Goal: Information Seeking & Learning: Find specific page/section

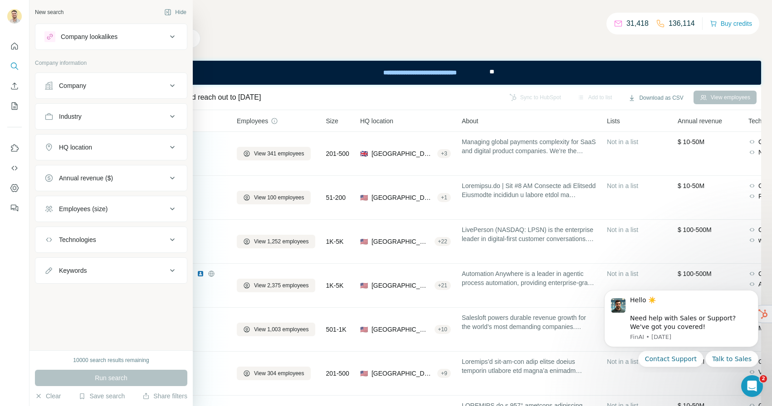
click at [91, 113] on div "Industry" at bounding box center [105, 116] width 122 height 9
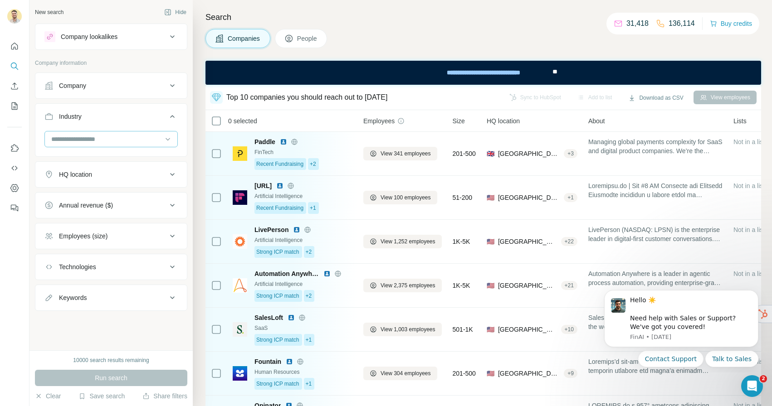
click at [96, 142] on input at bounding box center [106, 139] width 112 height 10
click at [87, 193] on div "Accounting" at bounding box center [111, 192] width 118 height 9
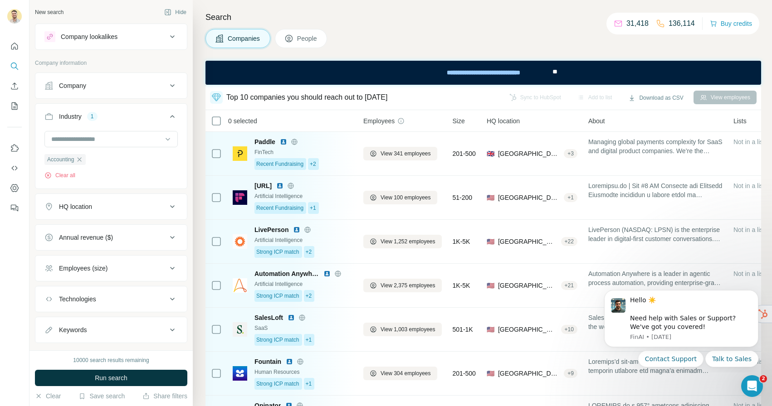
click at [95, 211] on div "HQ location" at bounding box center [105, 206] width 122 height 9
click at [87, 230] on input "text" at bounding box center [110, 229] width 133 height 16
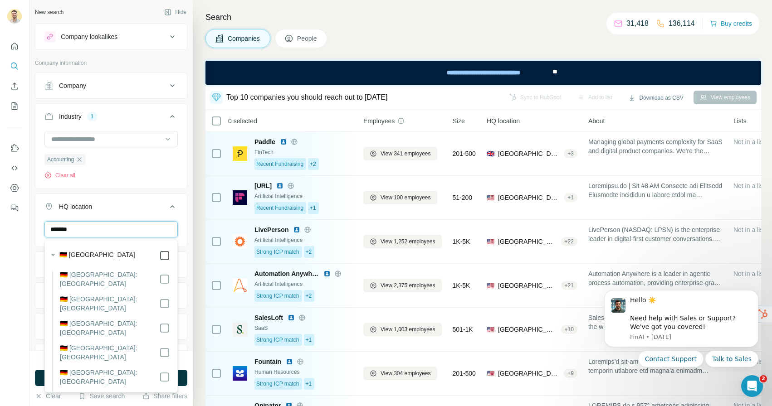
type input "*******"
click at [191, 255] on div "New search Hide Company lookalikes Company information Company Industry 1 Accou…" at bounding box center [110, 175] width 163 height 350
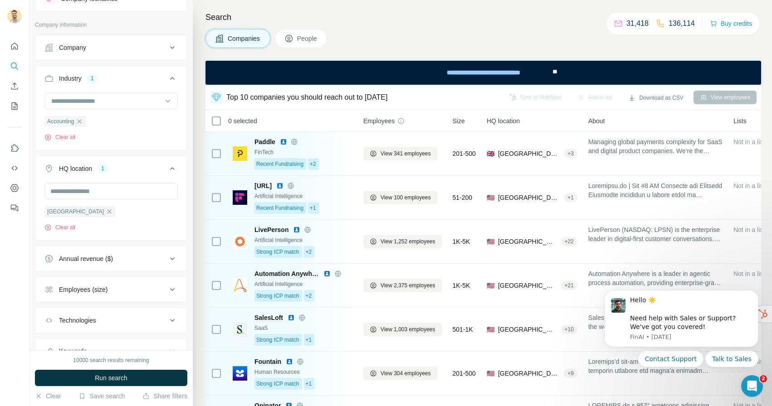
scroll to position [48, 0]
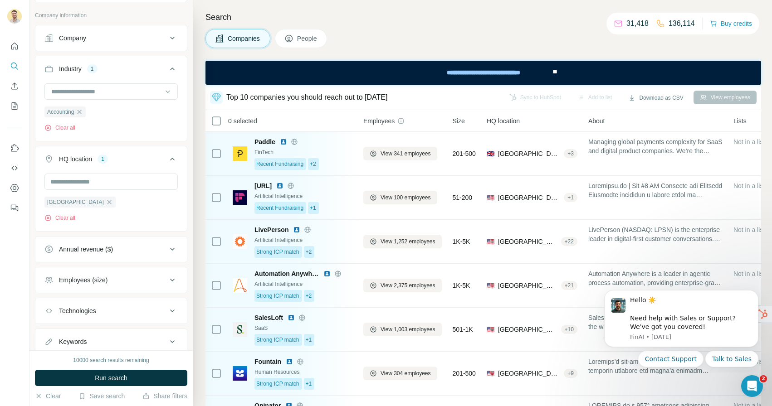
click at [113, 277] on div "Employees (size)" at bounding box center [105, 280] width 122 height 9
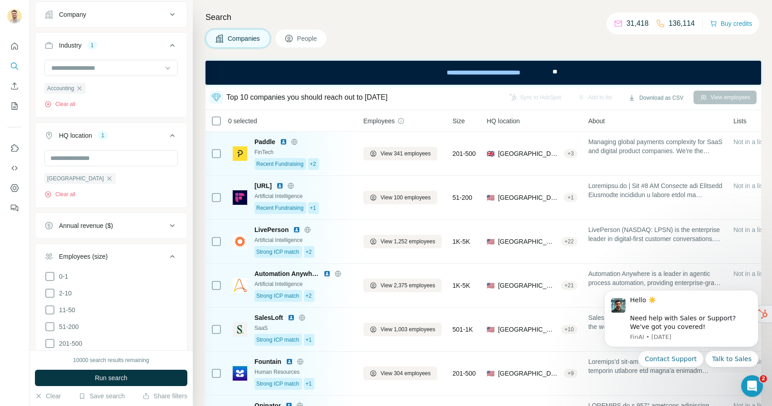
scroll to position [73, 0]
click at [53, 324] on icon at bounding box center [49, 325] width 11 height 11
click at [120, 374] on span "Run search" at bounding box center [111, 378] width 33 height 9
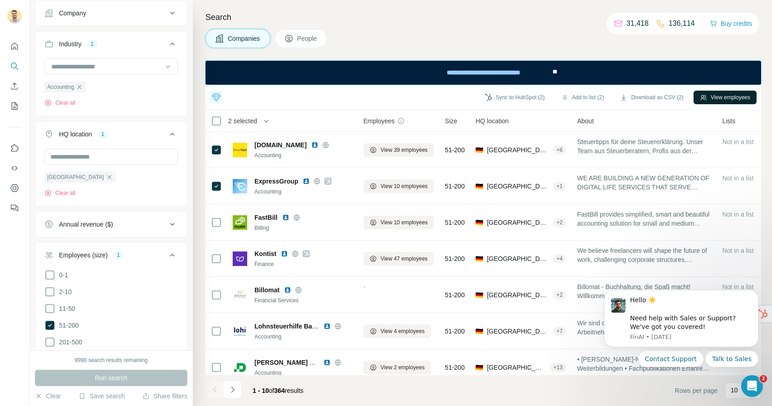
click at [733, 97] on button "View employees" at bounding box center [724, 98] width 63 height 14
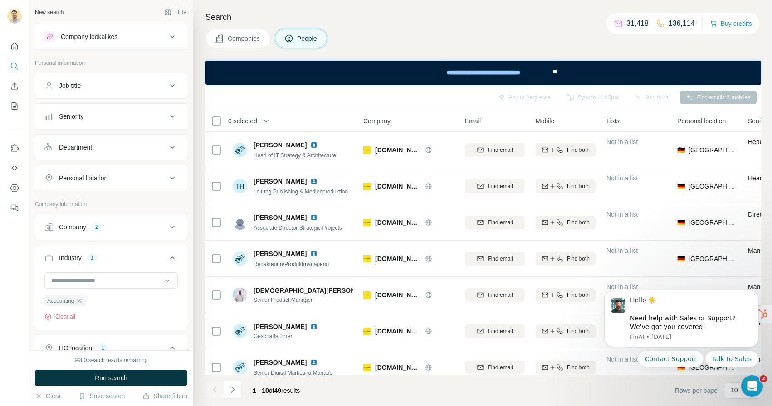
scroll to position [1, 0]
click at [116, 120] on button "Seniority" at bounding box center [110, 115] width 151 height 22
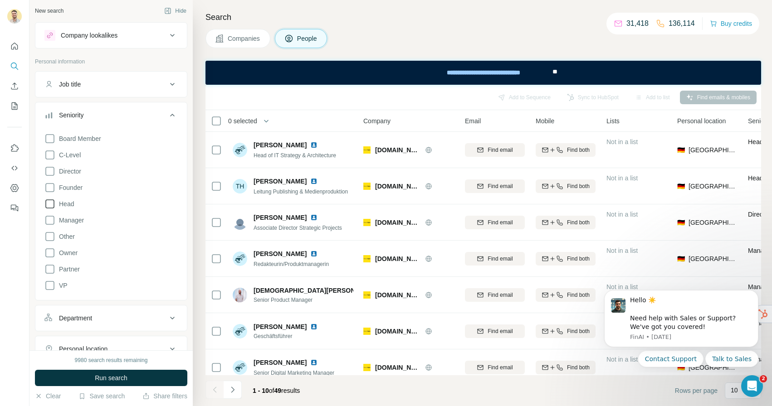
drag, startPoint x: 50, startPoint y: 159, endPoint x: 52, endPoint y: 202, distance: 43.1
click at [50, 159] on icon at bounding box center [49, 154] width 9 height 9
click at [116, 377] on span "Run search" at bounding box center [111, 378] width 33 height 9
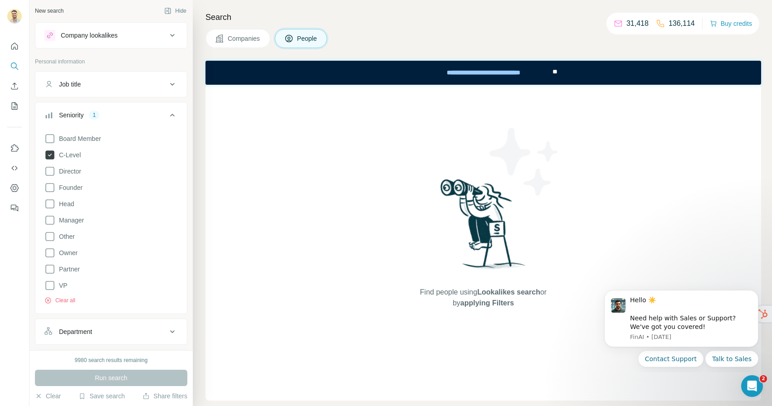
click at [49, 153] on icon at bounding box center [49, 154] width 9 height 9
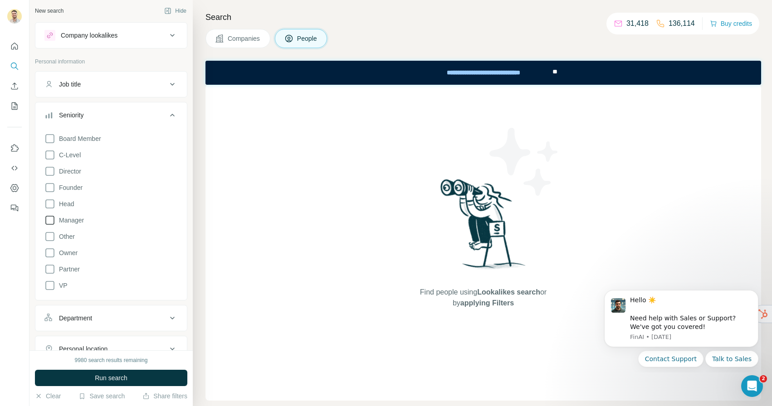
click at [51, 222] on icon at bounding box center [49, 220] width 11 height 11
click at [134, 378] on button "Run search" at bounding box center [111, 378] width 152 height 16
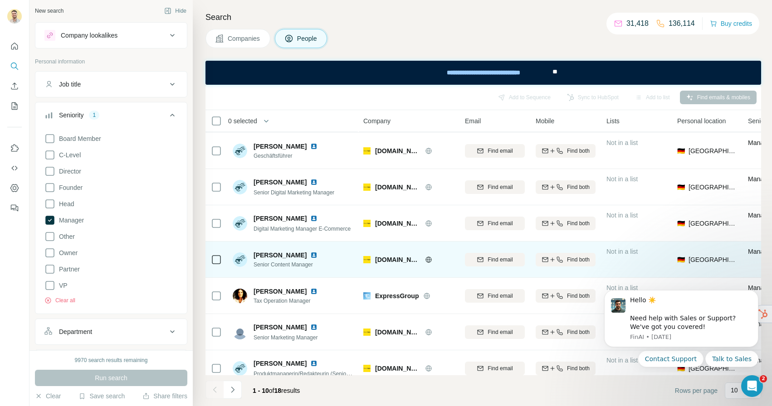
scroll to position [73, 0]
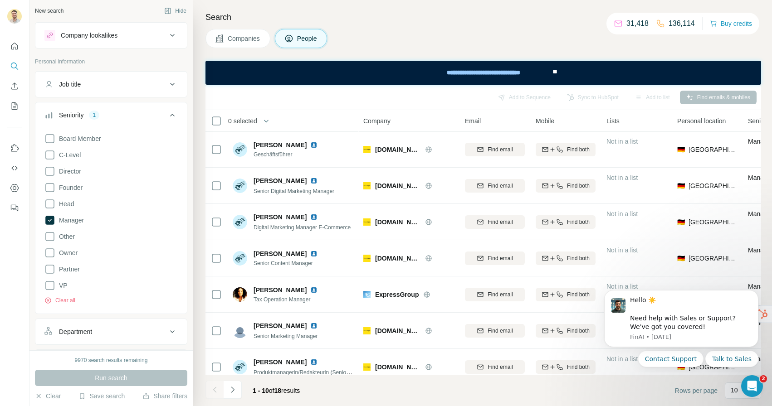
click at [239, 121] on span "0 selected" at bounding box center [242, 120] width 29 height 9
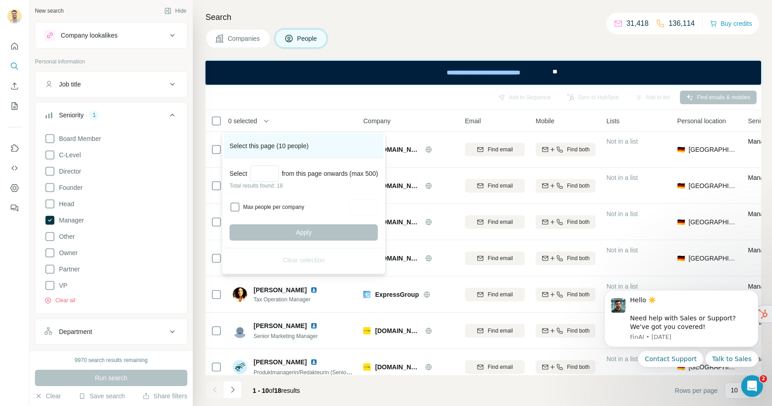
click at [260, 148] on div "Select this page (10 people)" at bounding box center [303, 146] width 159 height 24
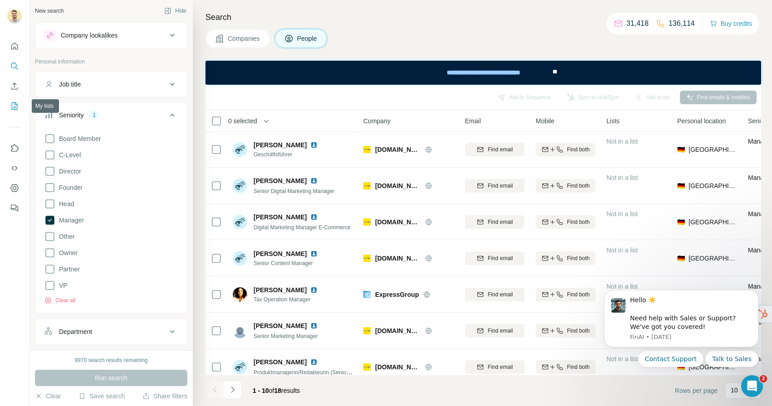
click at [15, 104] on icon "My lists" at bounding box center [14, 106] width 9 height 9
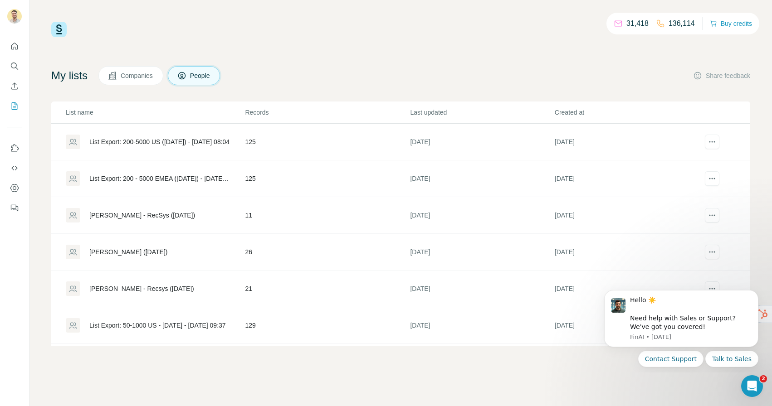
click at [120, 141] on div "List Export: 200-5000 US ([DATE]) - [DATE] 08:04" at bounding box center [159, 141] width 140 height 9
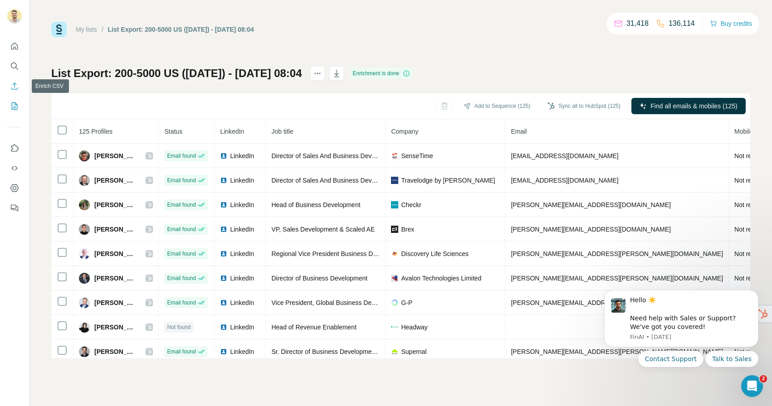
click at [16, 87] on icon "Enrich CSV" at bounding box center [14, 86] width 9 height 9
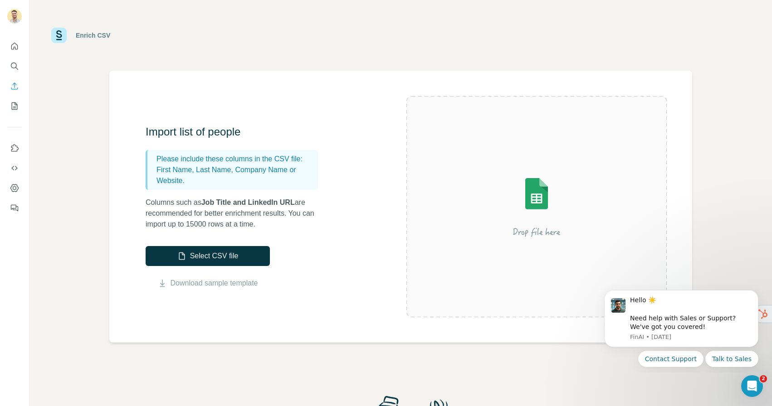
scroll to position [0, 0]
